Goal: Information Seeking & Learning: Understand process/instructions

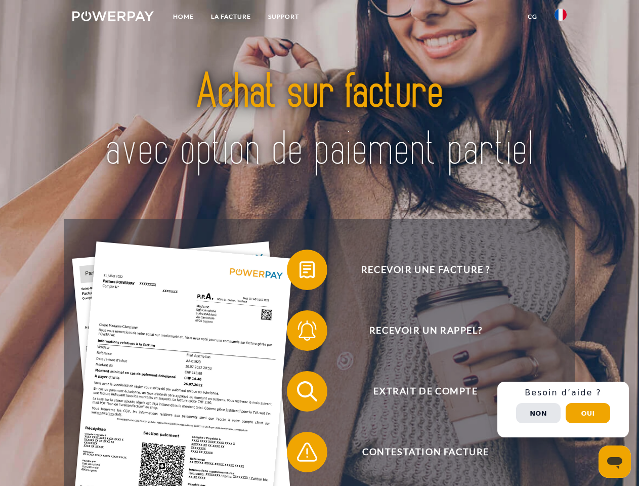
click at [113, 18] on img at bounding box center [112, 16] width 81 height 10
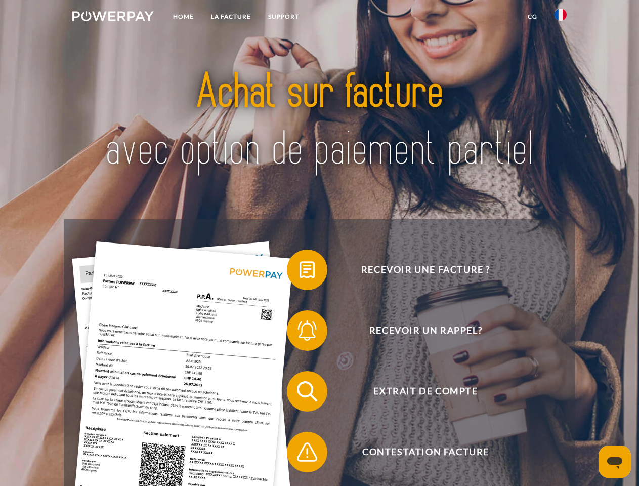
click at [561, 18] on img at bounding box center [561, 15] width 12 height 12
click at [532, 17] on link "CG" at bounding box center [532, 17] width 27 height 18
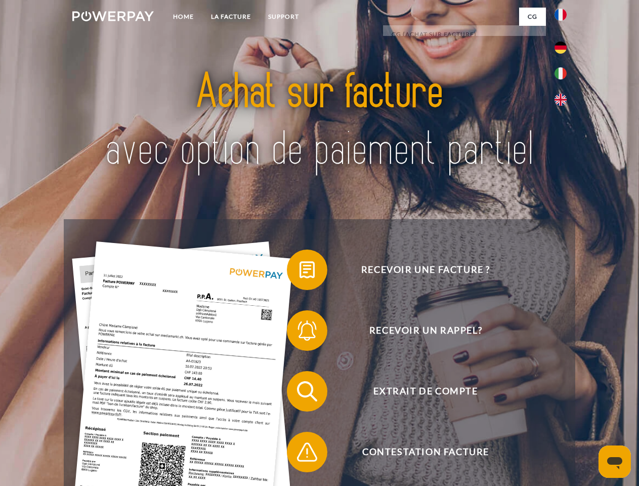
click at [300, 272] on span at bounding box center [292, 269] width 51 height 51
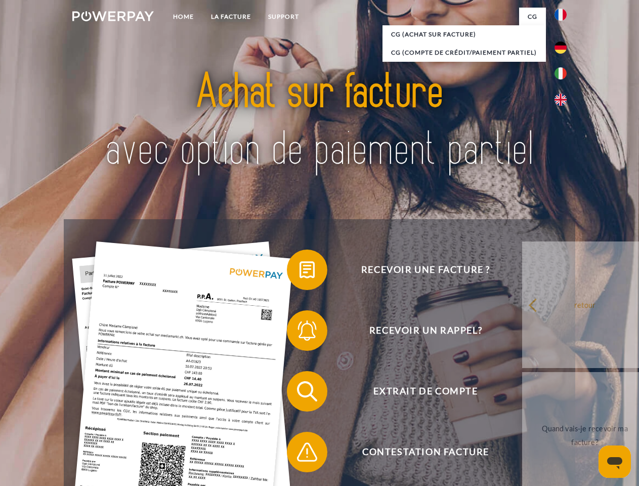
click at [300, 332] on span at bounding box center [292, 330] width 51 height 51
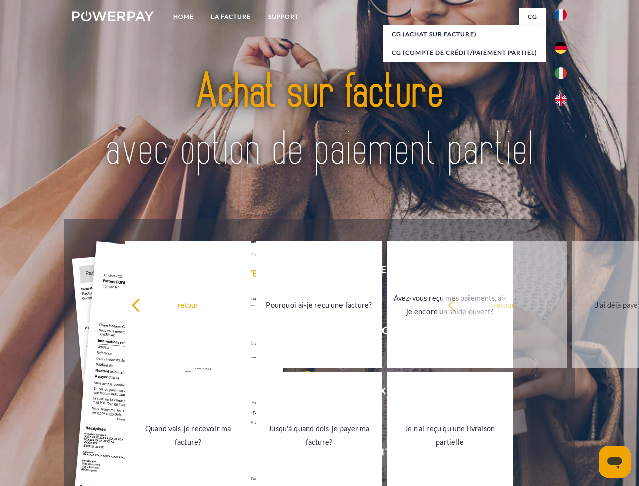
click at [300, 393] on link "Jusqu'à quand dois-je payer ma facture?" at bounding box center [319, 435] width 126 height 126
click at [300, 454] on span at bounding box center [292, 452] width 51 height 51
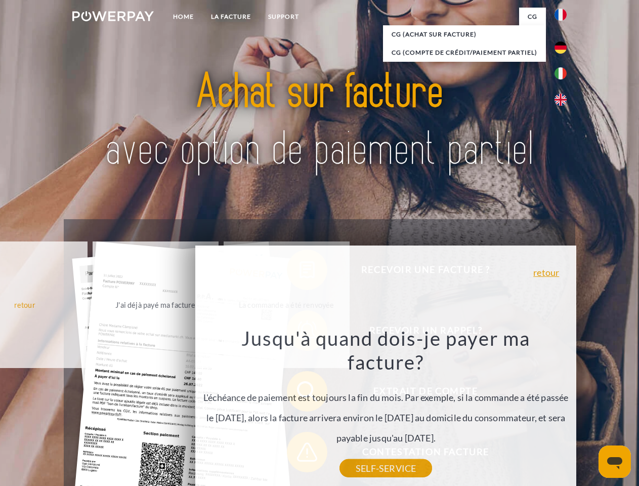
click at [563, 409] on div "Recevoir une facture ? Recevoir un rappel? Extrait de compte retour" at bounding box center [319, 421] width 511 height 405
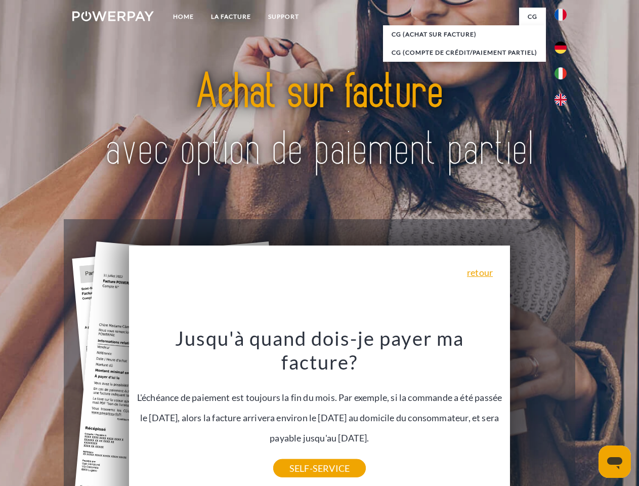
click at [538, 411] on span "Extrait de compte" at bounding box center [426, 391] width 248 height 40
click at [588, 413] on header "Home LA FACTURE Support" at bounding box center [319, 349] width 639 height 699
